Goal: Check status: Check status

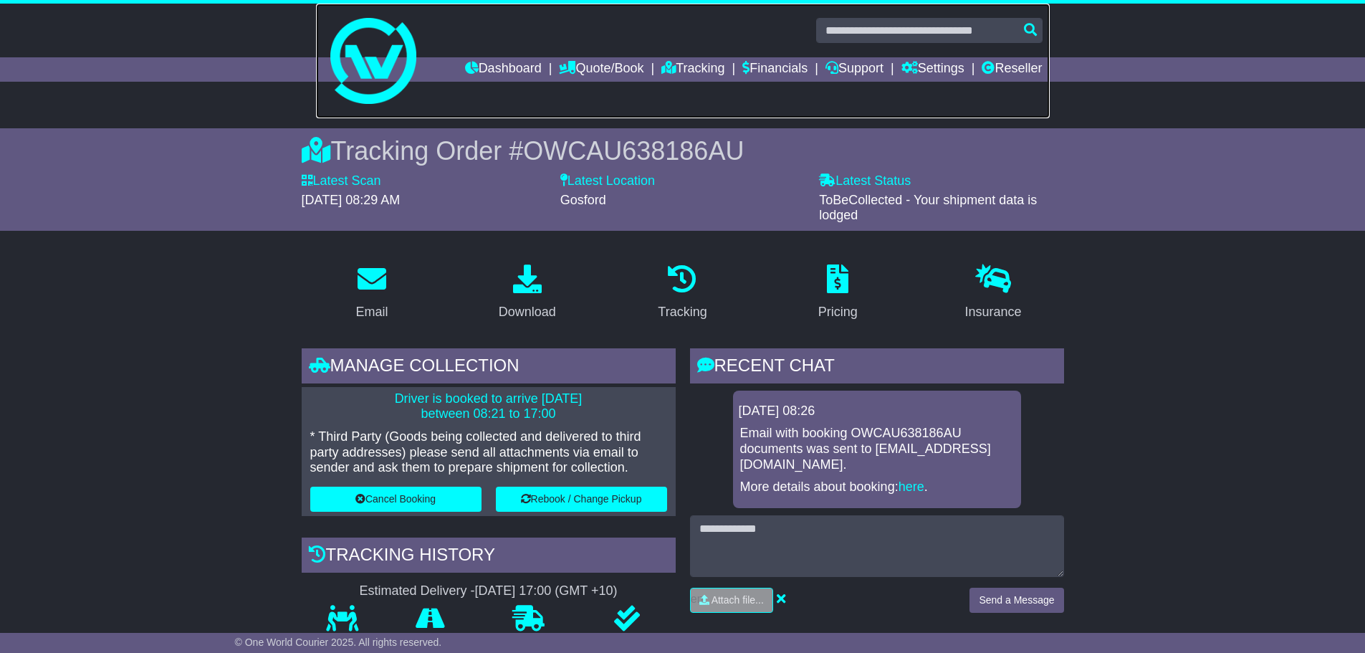
click at [484, 85] on link at bounding box center [683, 61] width 734 height 115
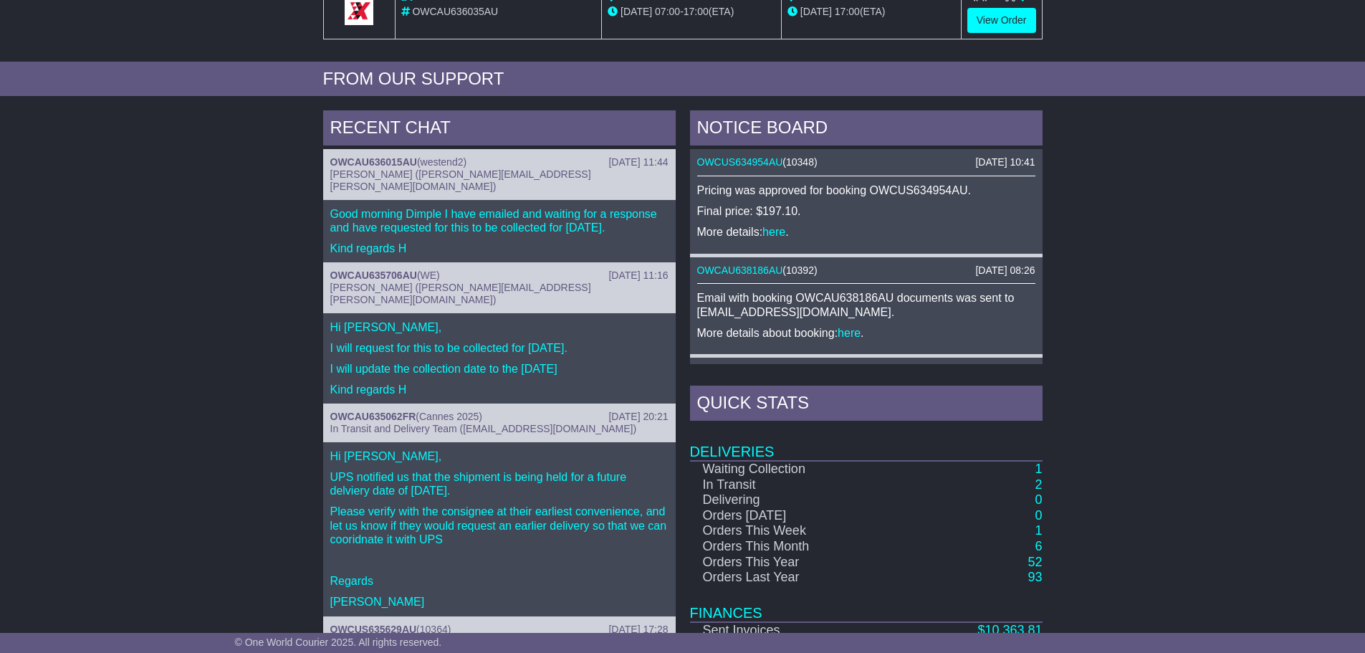
scroll to position [573, 0]
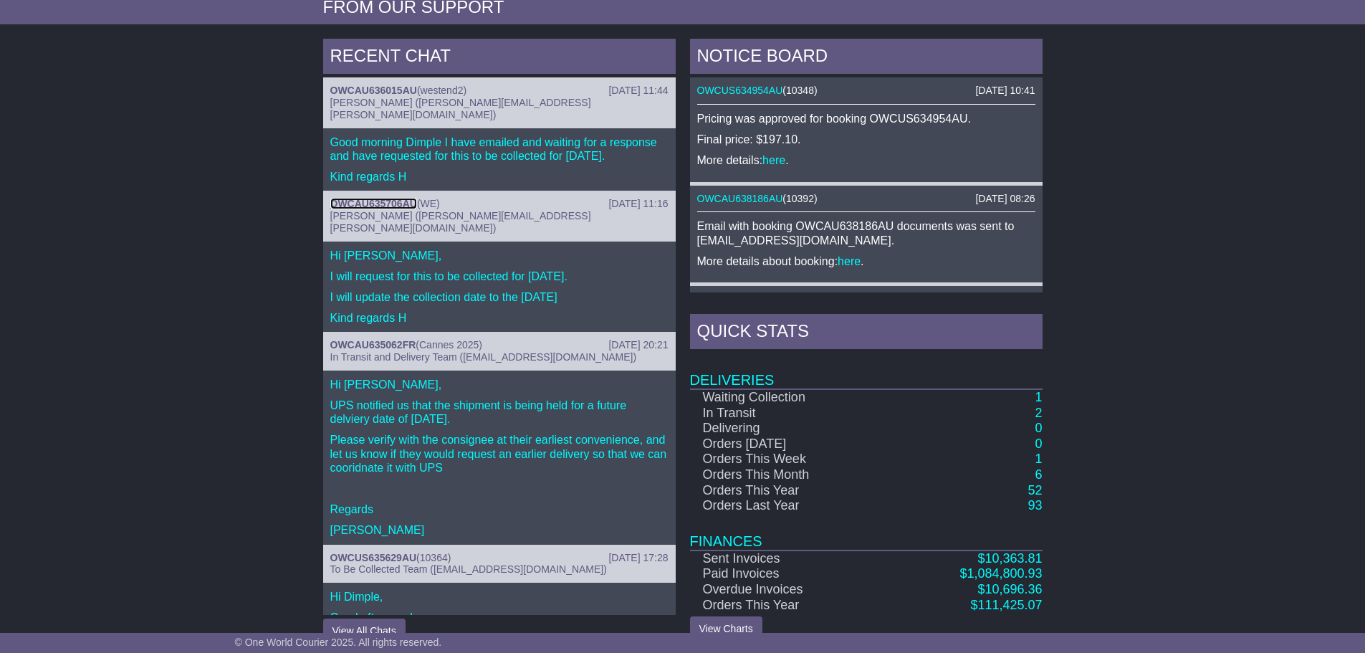
click at [385, 198] on link "OWCAU635706AU" at bounding box center [373, 203] width 87 height 11
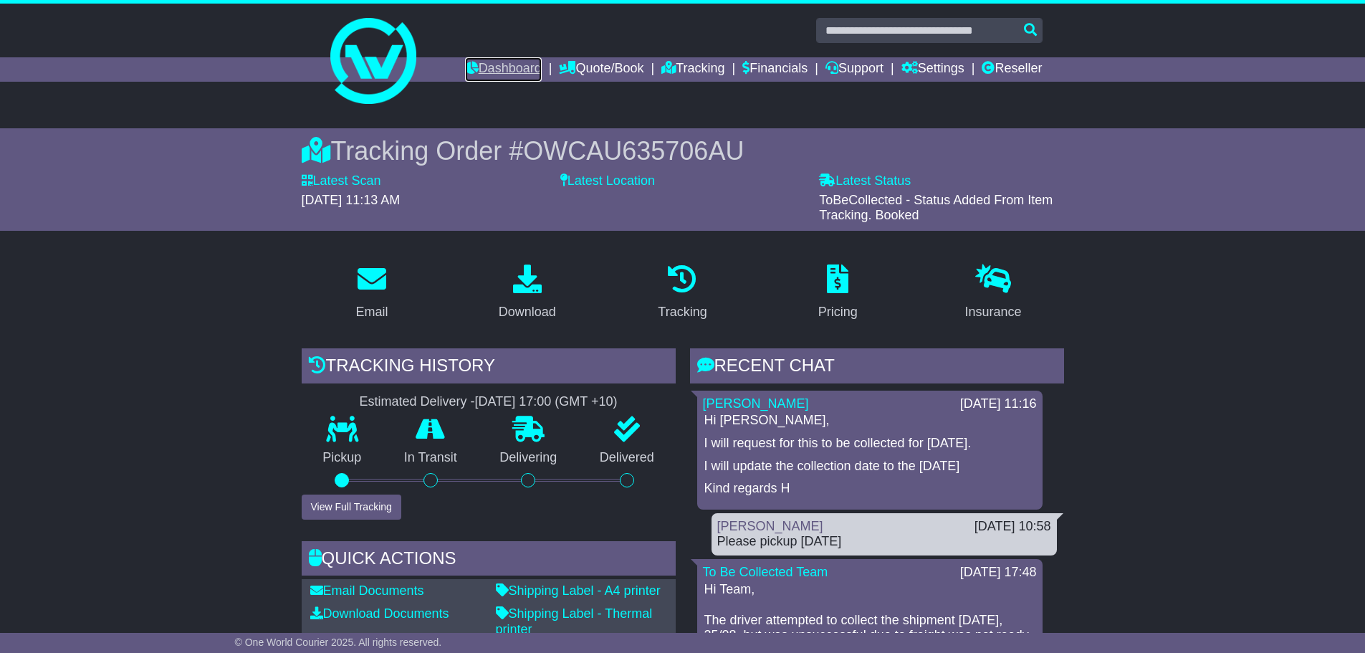
click at [484, 74] on link "Dashboard" at bounding box center [503, 69] width 77 height 24
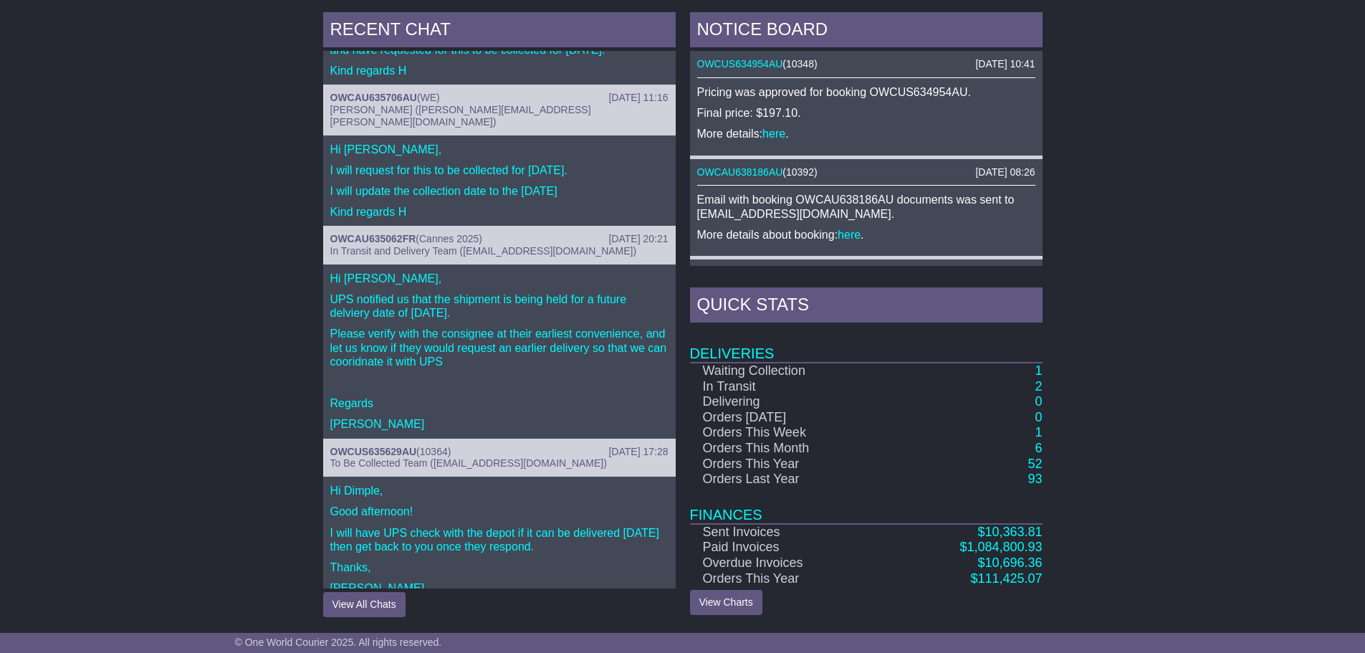
scroll to position [90, 0]
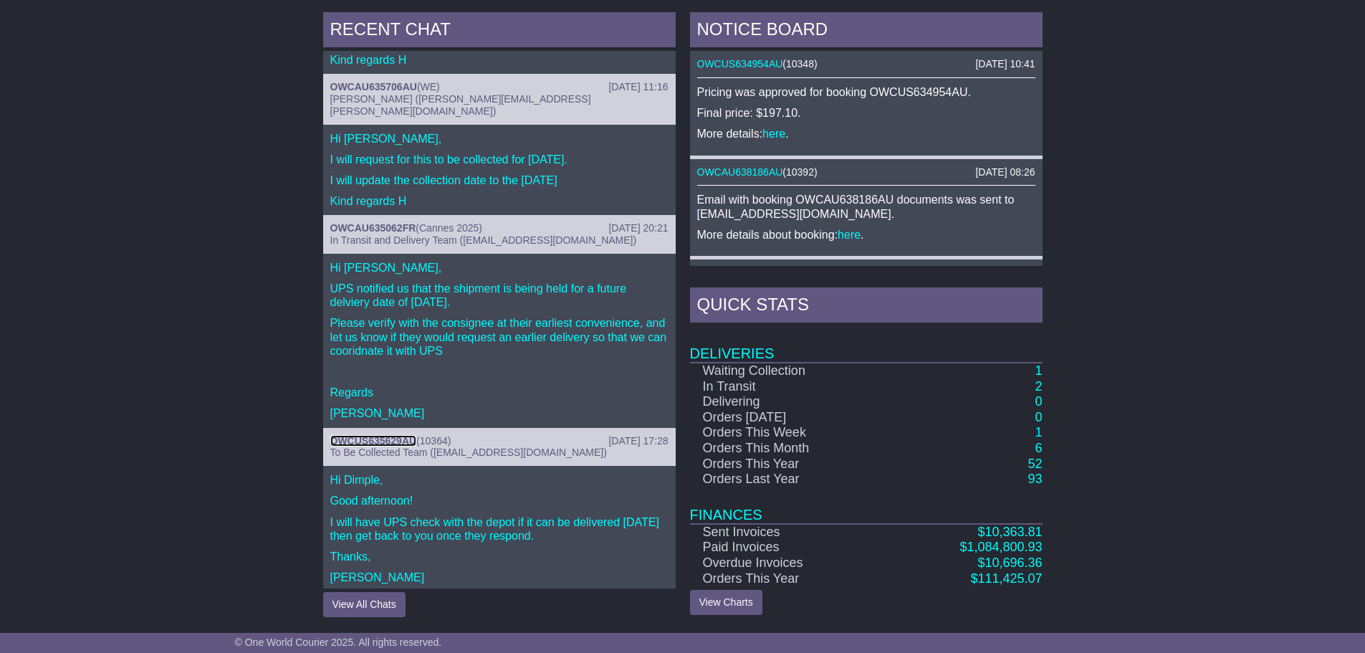
click at [388, 435] on link "OWCUS635629AU" at bounding box center [373, 440] width 87 height 11
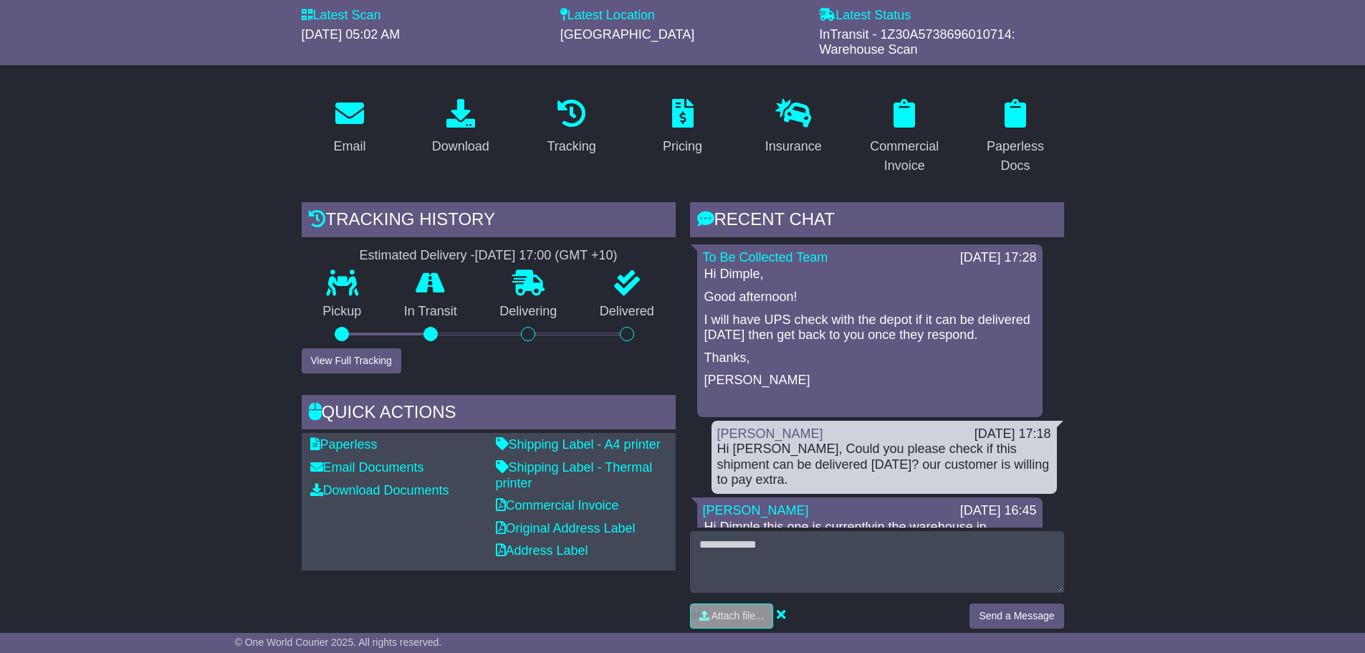
scroll to position [143, 0]
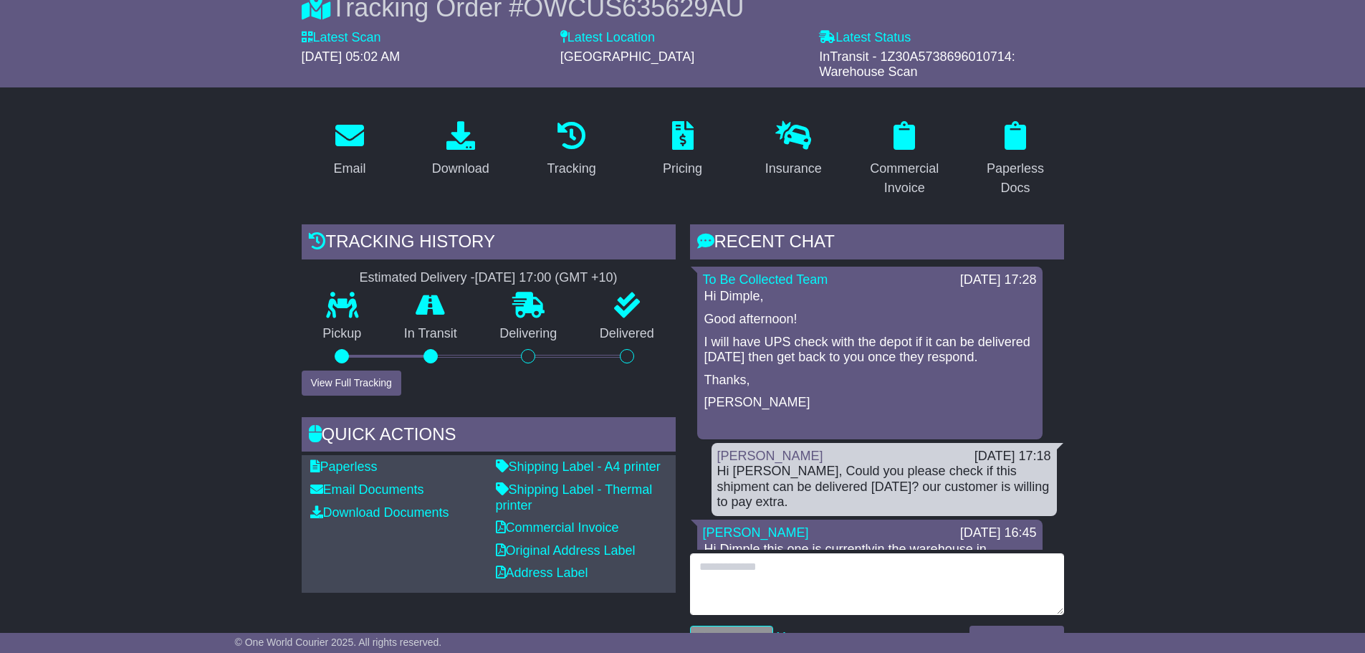
click at [827, 575] on textarea at bounding box center [877, 584] width 374 height 62
type textarea "**********"
